Goal: Information Seeking & Learning: Check status

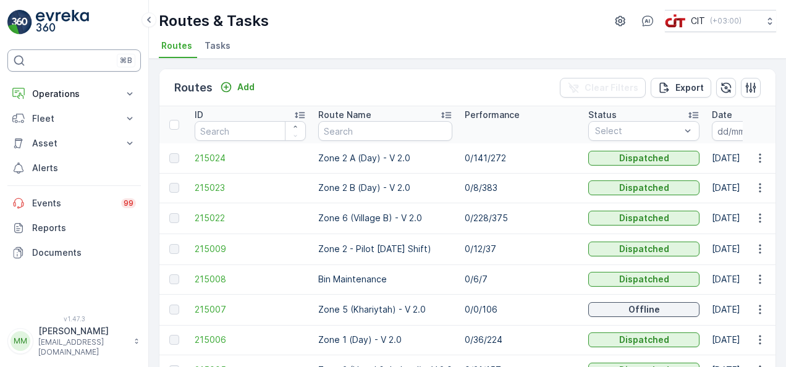
scroll to position [0, 74]
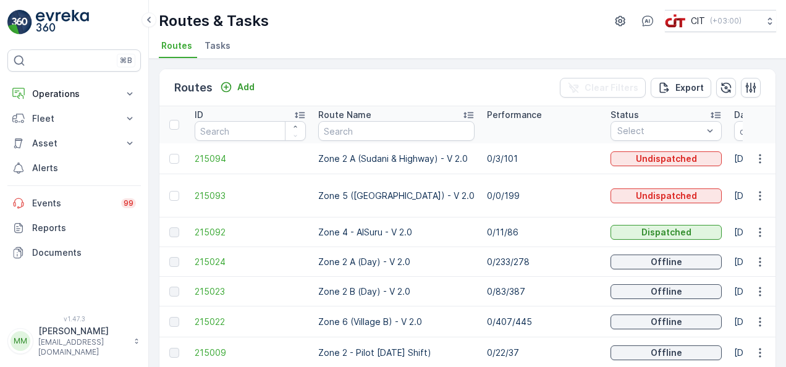
click at [564, 247] on td "0/233/278" at bounding box center [543, 262] width 124 height 30
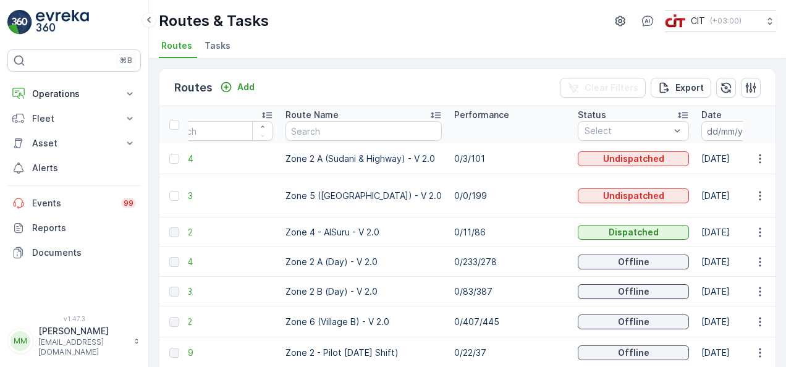
scroll to position [0, 49]
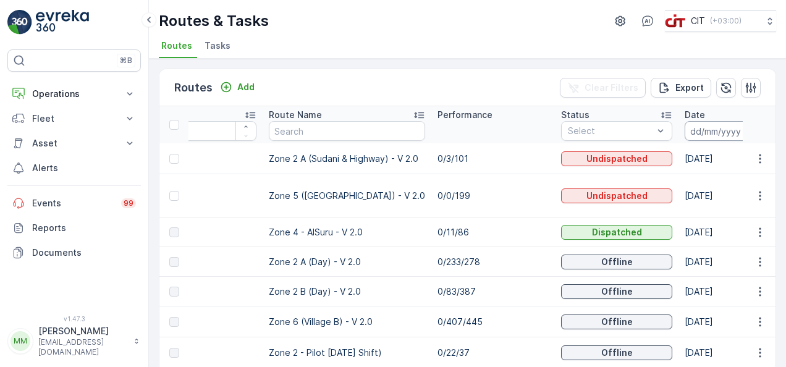
click at [701, 127] on input at bounding box center [727, 131] width 85 height 20
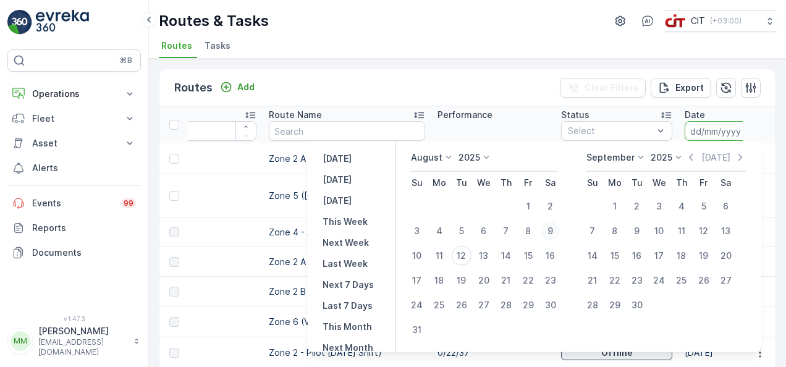
click at [559, 228] on div "9" at bounding box center [551, 231] width 20 height 20
type input "[DATE]"
click at [427, 252] on div "10" at bounding box center [417, 256] width 20 height 20
type input "[DATE]"
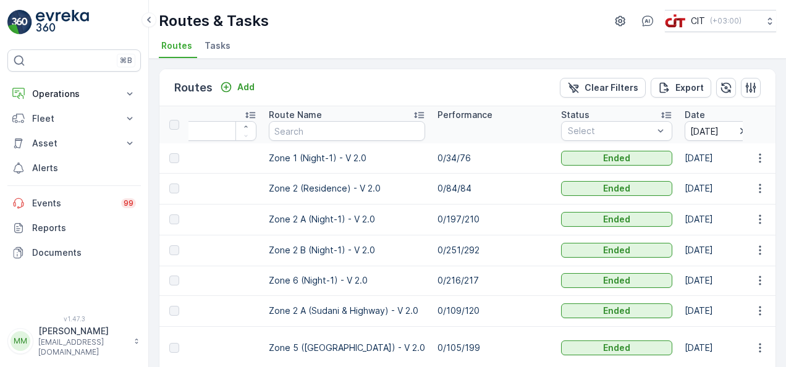
click at [713, 129] on input "[DATE]" at bounding box center [727, 131] width 85 height 20
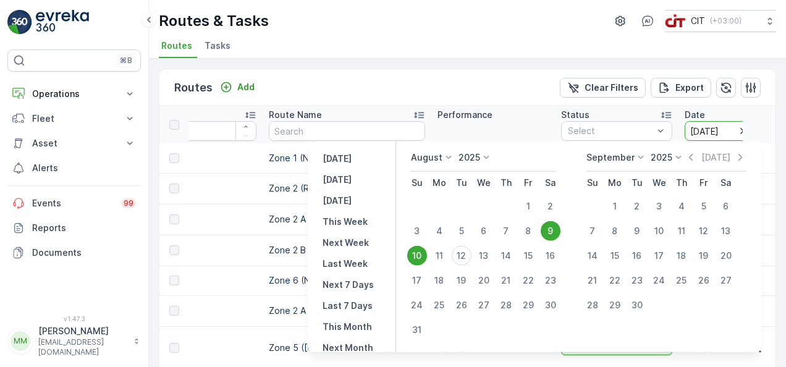
click at [426, 252] on div "10" at bounding box center [417, 256] width 20 height 20
type input "[DATE]"
click at [426, 252] on div "10" at bounding box center [417, 256] width 20 height 20
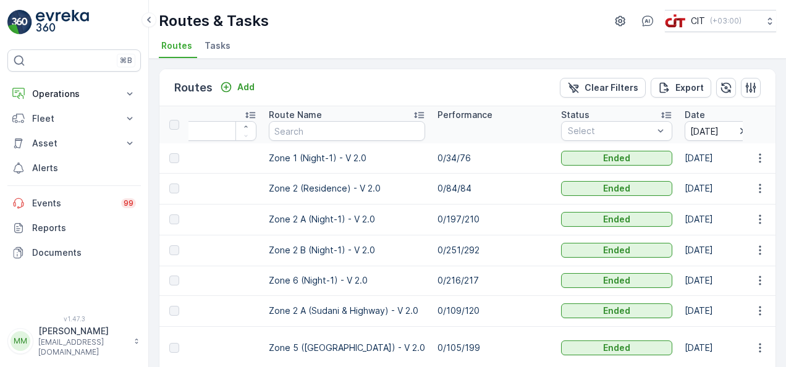
click at [508, 248] on td "0/251/292" at bounding box center [493, 250] width 124 height 31
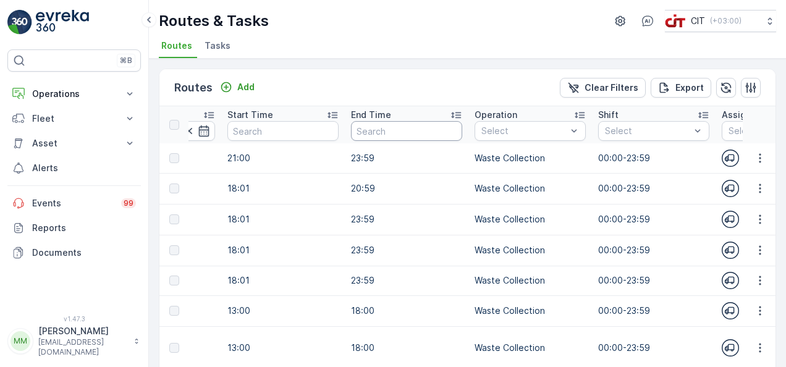
scroll to position [0, 714]
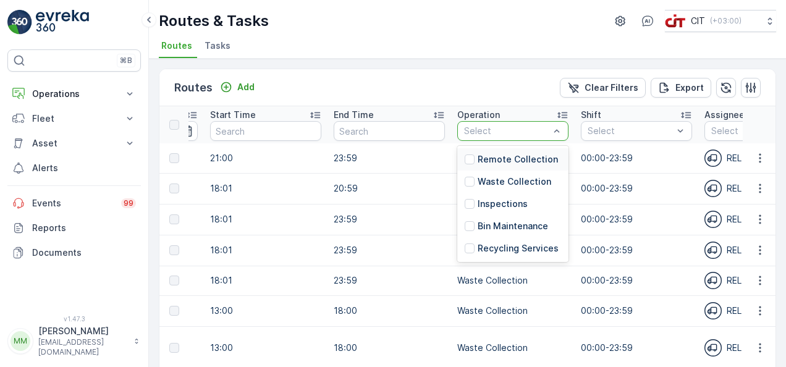
click at [476, 130] on div at bounding box center [507, 131] width 88 height 10
click at [465, 159] on div at bounding box center [470, 160] width 10 height 10
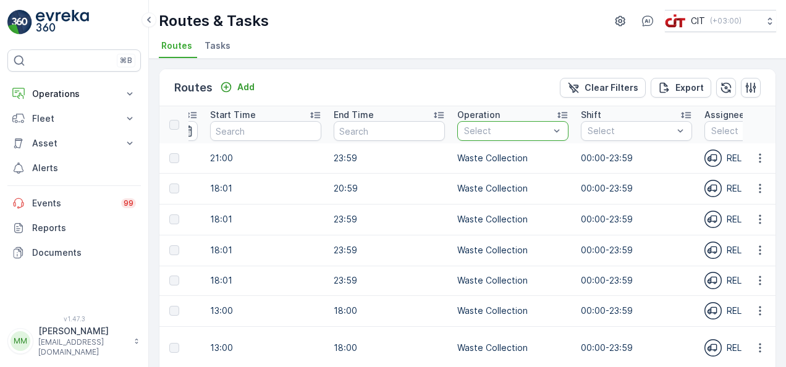
scroll to position [0, 572]
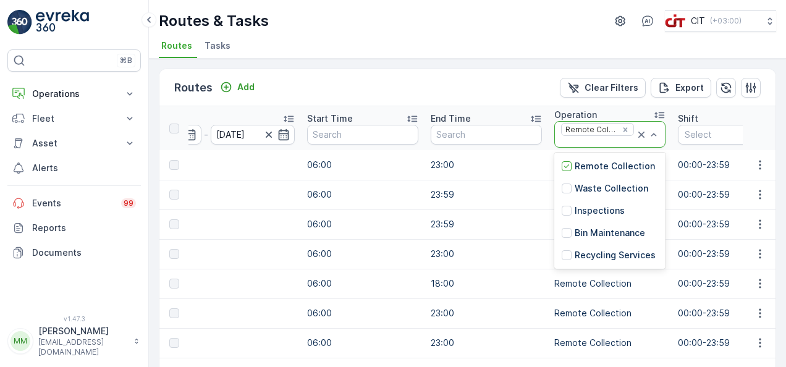
click at [575, 137] on div at bounding box center [597, 142] width 75 height 10
click at [566, 189] on div at bounding box center [567, 189] width 10 height 10
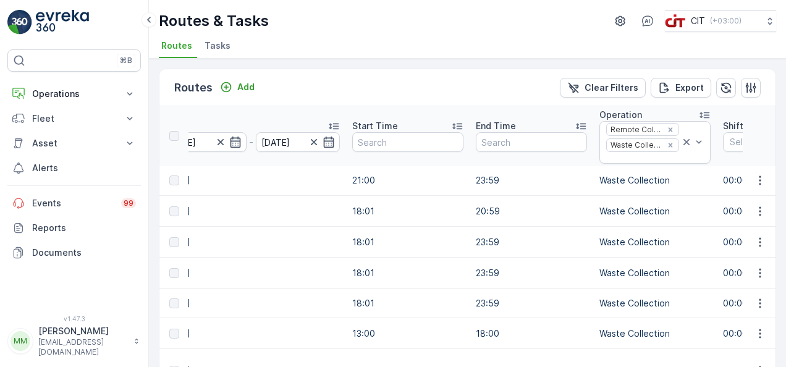
click at [303, 209] on td "[DATE]" at bounding box center [251, 211] width 190 height 31
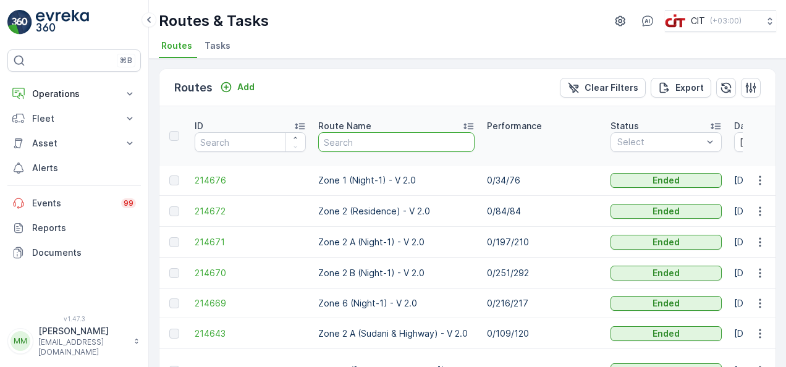
click at [376, 140] on input "text" at bounding box center [396, 142] width 156 height 20
type input "zone 1"
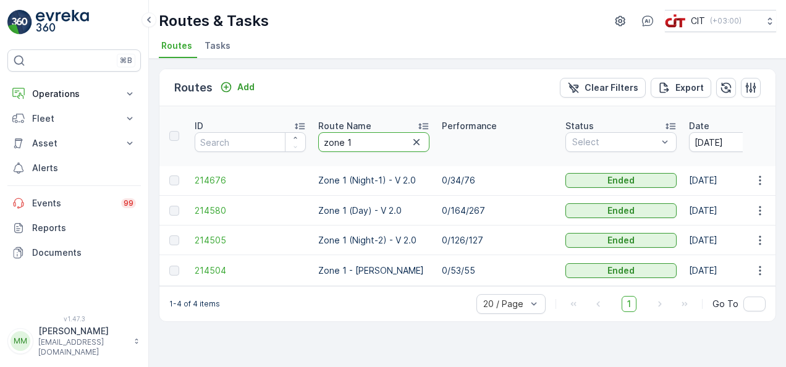
click at [362, 138] on input "zone 1" at bounding box center [373, 142] width 111 height 20
type input "zone 2"
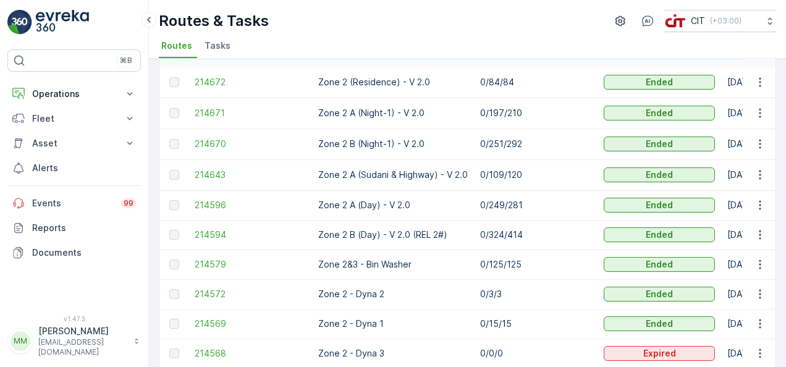
scroll to position [74, 0]
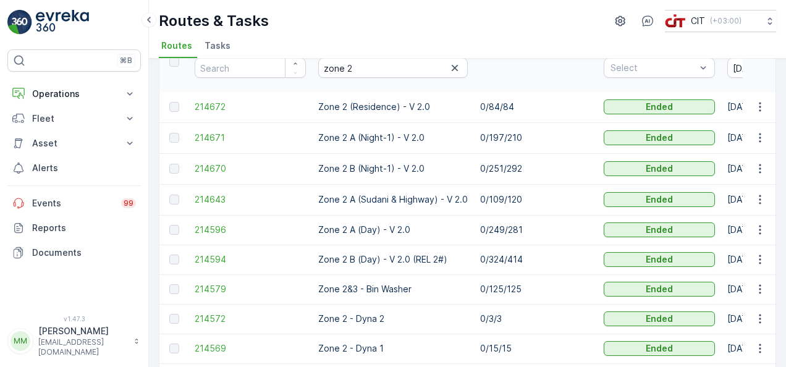
click at [559, 195] on td "0/109/120" at bounding box center [536, 199] width 124 height 31
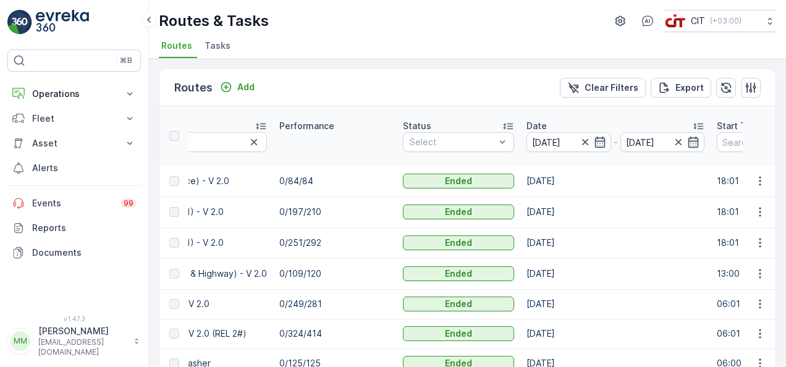
scroll to position [0, 222]
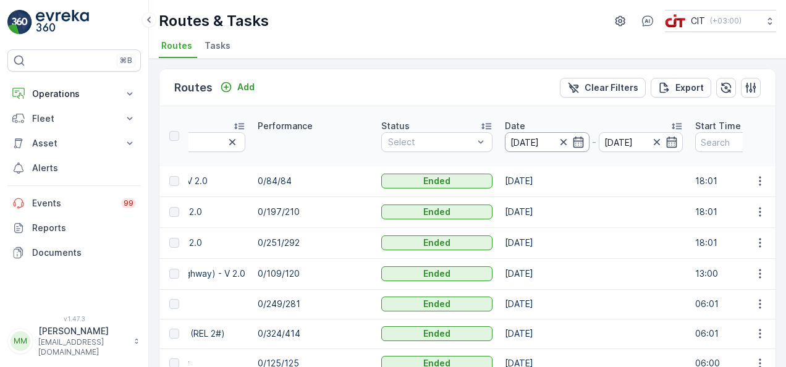
click at [554, 143] on input "[DATE]" at bounding box center [547, 142] width 85 height 20
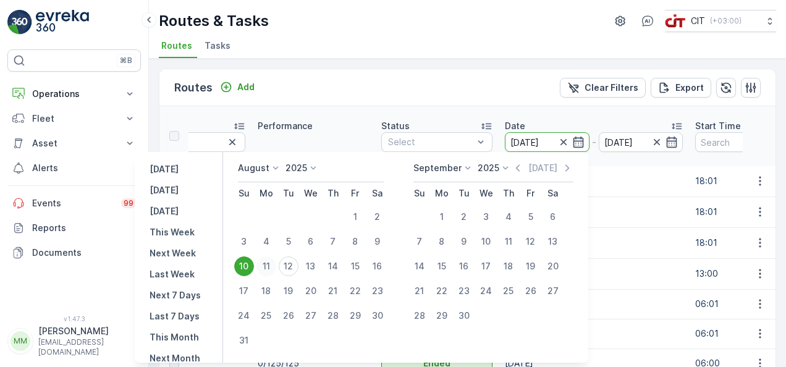
click at [273, 266] on div "11" at bounding box center [266, 266] width 20 height 20
type input "[DATE]"
click at [273, 266] on div "11" at bounding box center [266, 266] width 20 height 20
type input "[DATE]"
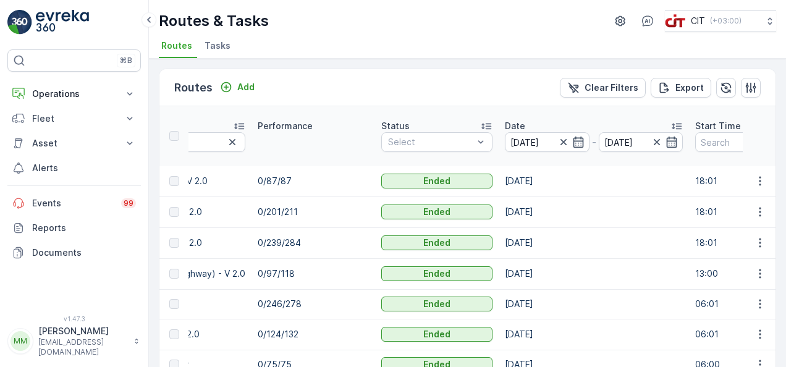
click at [341, 260] on td "0/97/118" at bounding box center [314, 273] width 124 height 31
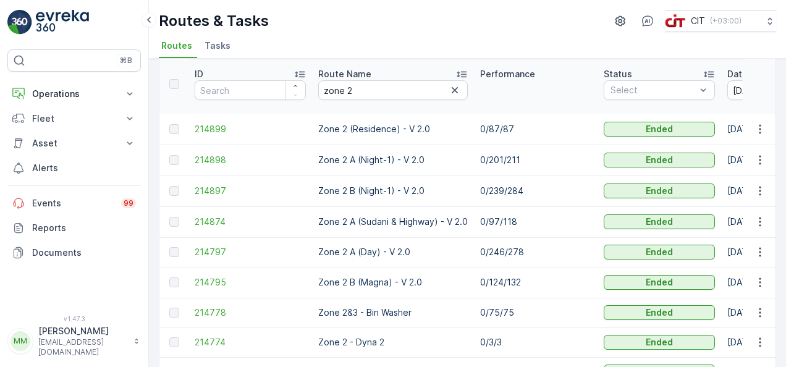
scroll to position [51, 0]
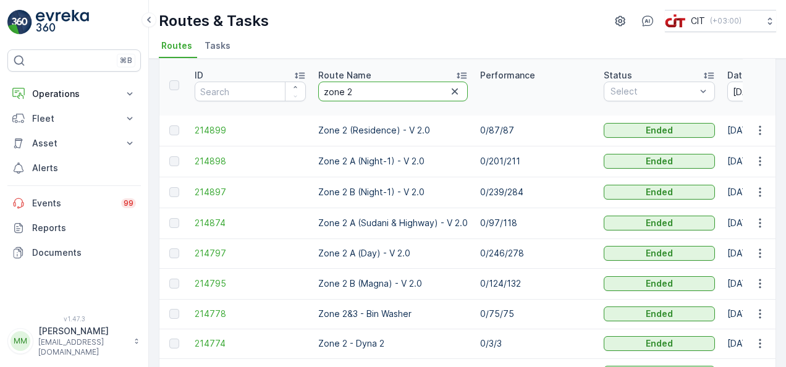
click at [407, 90] on input "zone 2" at bounding box center [393, 92] width 150 height 20
type input "zone 1"
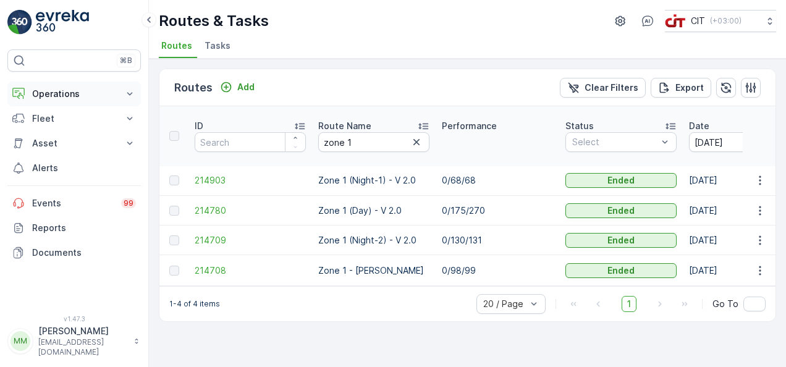
click at [103, 96] on p "Operations" at bounding box center [74, 94] width 84 height 12
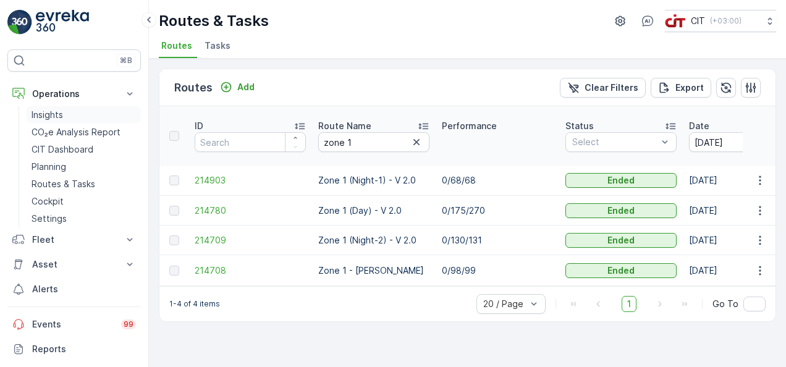
click at [94, 109] on link "Insights" at bounding box center [84, 114] width 114 height 17
